Goal: Task Accomplishment & Management: Manage account settings

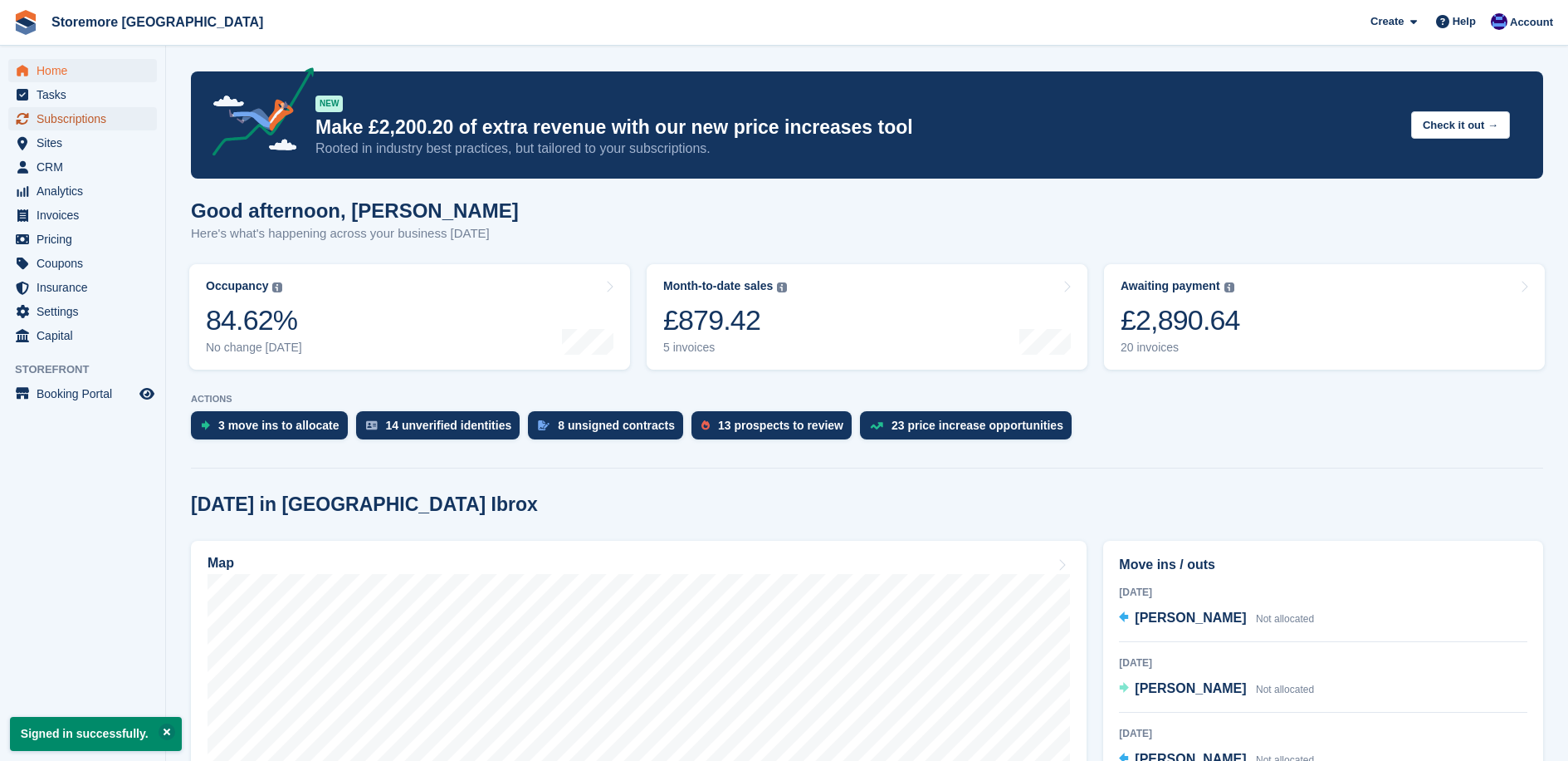
click at [72, 121] on span "Subscriptions" at bounding box center [87, 119] width 100 height 23
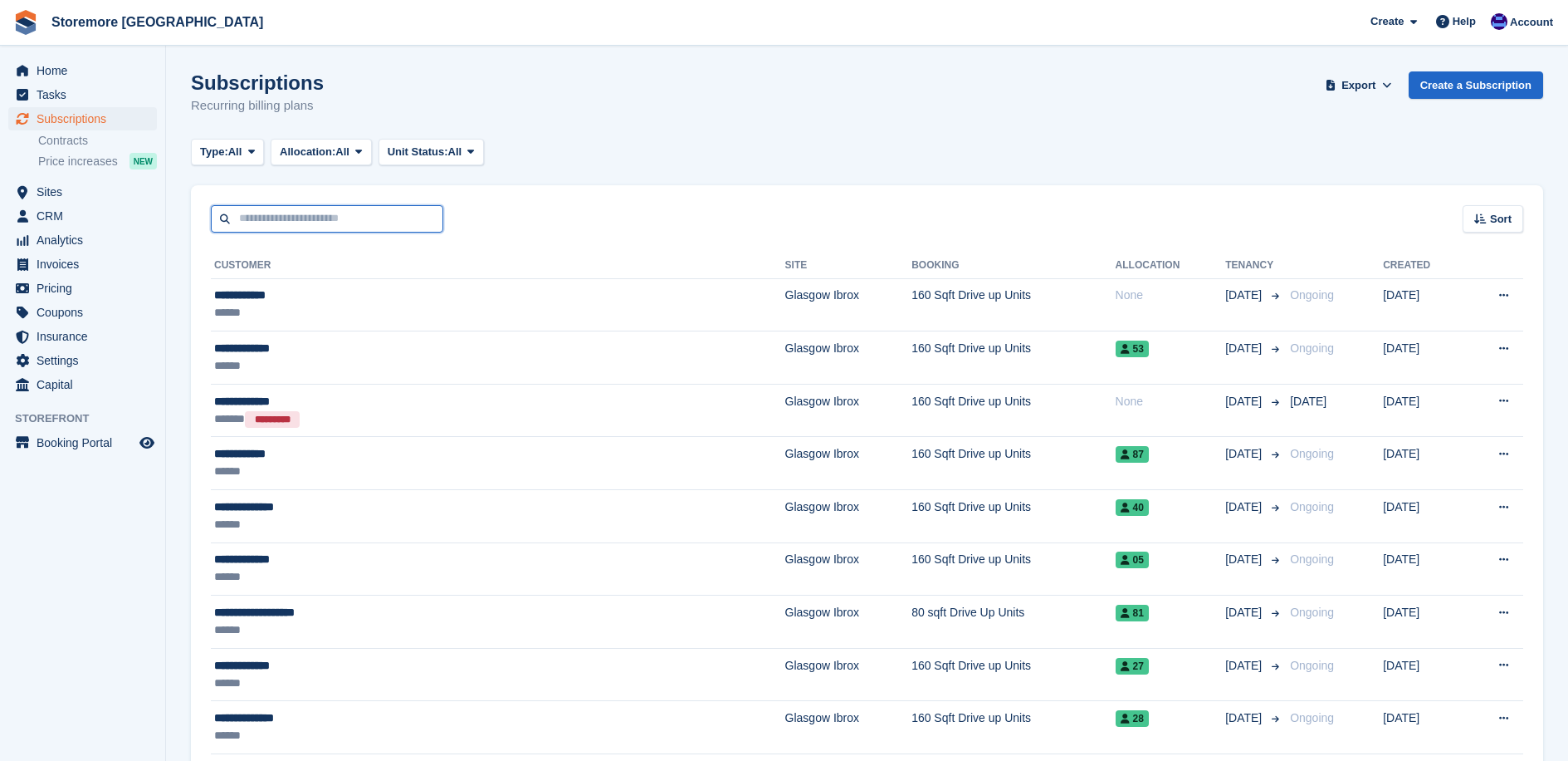
click at [308, 209] on input "text" at bounding box center [326, 219] width 233 height 28
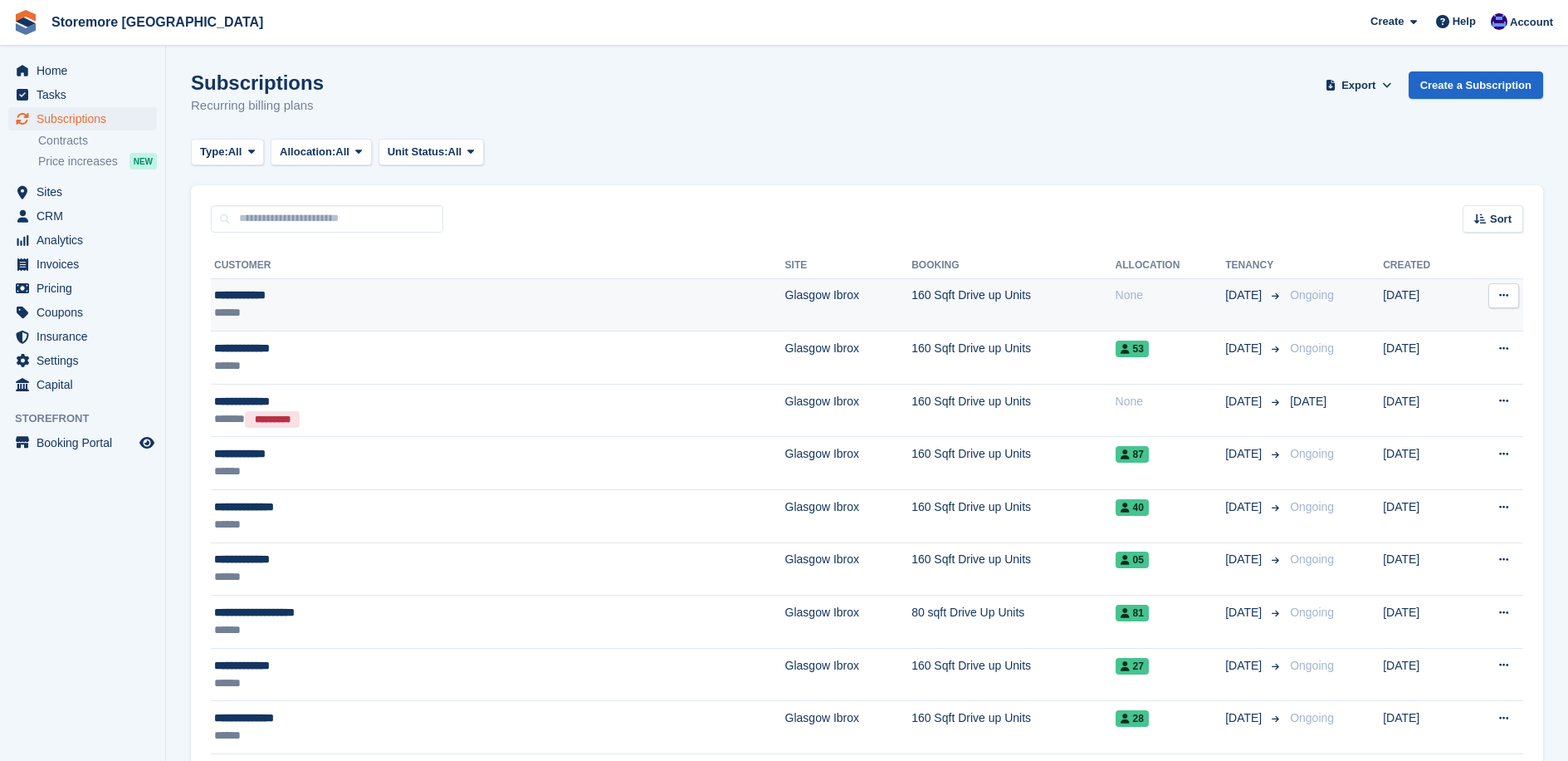
click at [786, 305] on td "Glasgow Ibrox" at bounding box center [849, 305] width 127 height 54
